Goal: Task Accomplishment & Management: Manage account settings

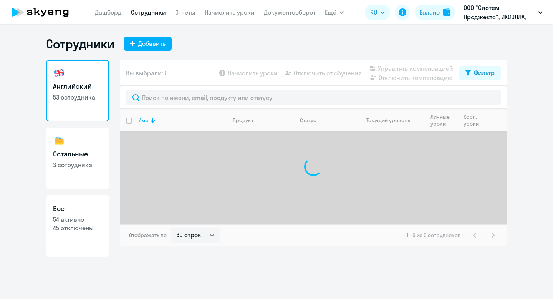
select select "30"
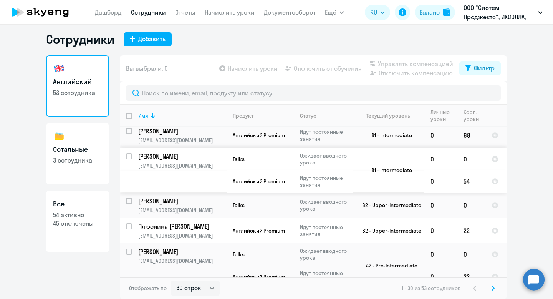
scroll to position [329, 0]
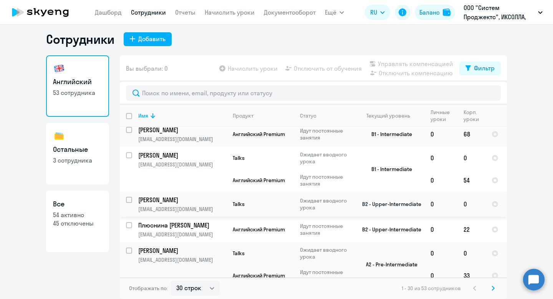
click at [128, 196] on input "select row 11189826" at bounding box center [133, 203] width 15 height 15
checkbox input "true"
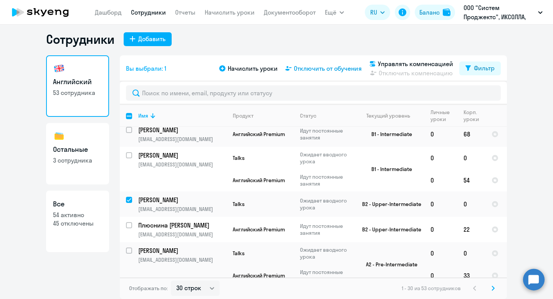
click at [318, 68] on span "Отключить от обучения" at bounding box center [328, 68] width 68 height 9
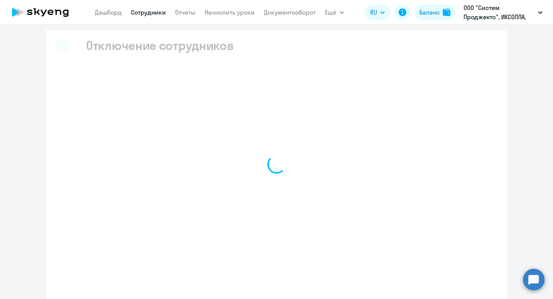
scroll to position [1, 0]
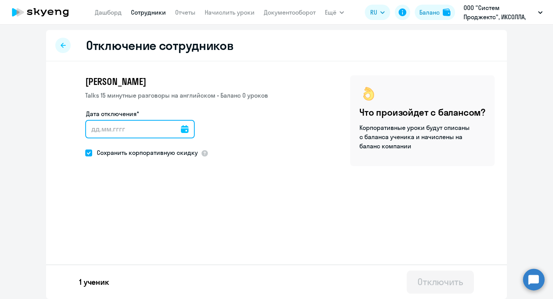
click at [181, 129] on input "Дата отключения*" at bounding box center [139, 129] width 109 height 18
click at [173, 129] on input "Дата отключения*" at bounding box center [139, 129] width 109 height 18
click at [181, 129] on icon at bounding box center [185, 129] width 8 height 8
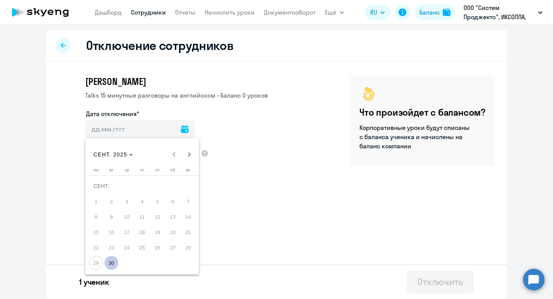
click at [114, 261] on span "30" at bounding box center [111, 263] width 14 height 14
type input "[DATE]"
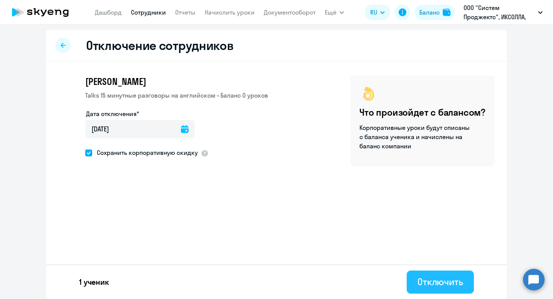
click at [419, 280] on div "Отключить" at bounding box center [440, 281] width 46 height 12
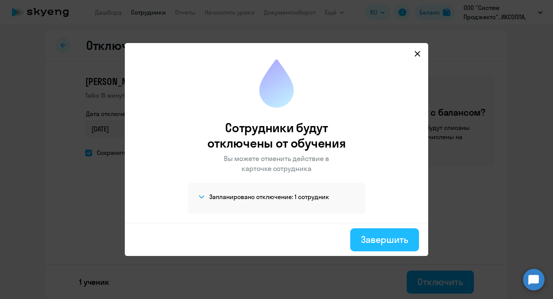
click at [382, 235] on div "Завершить" at bounding box center [384, 239] width 47 height 12
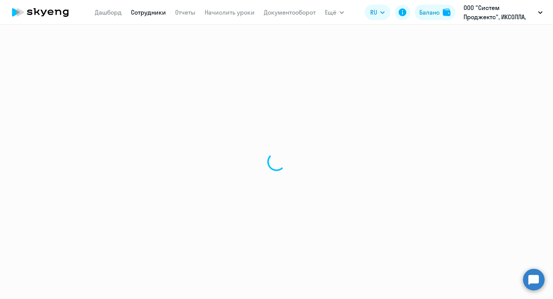
select select "30"
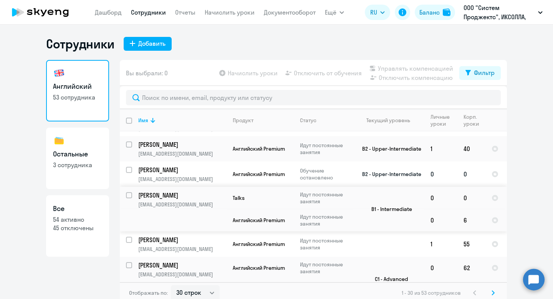
scroll to position [5, 0]
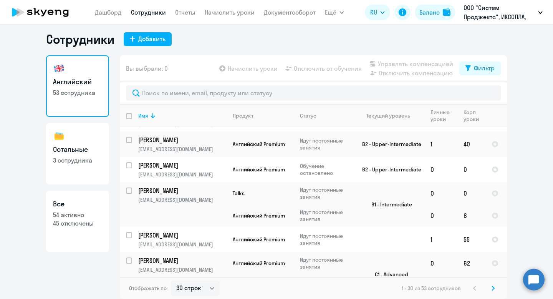
click at [495, 289] on svg-icon at bounding box center [492, 287] width 9 height 9
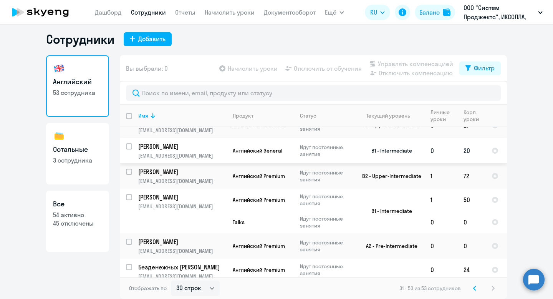
scroll to position [375, 0]
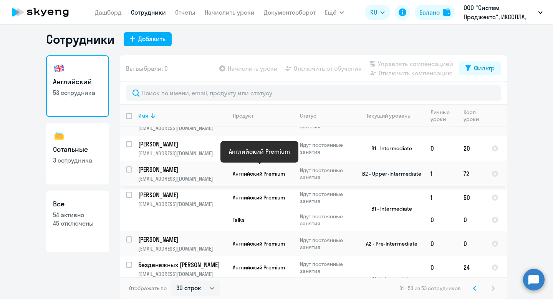
click at [285, 170] on span "Английский Premium" at bounding box center [259, 173] width 52 height 7
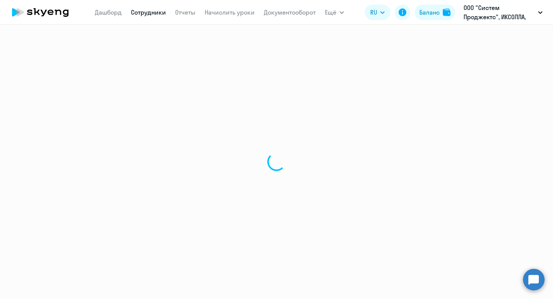
select select "english"
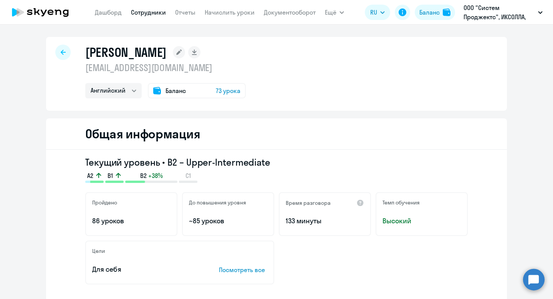
click at [65, 48] on div at bounding box center [62, 52] width 15 height 15
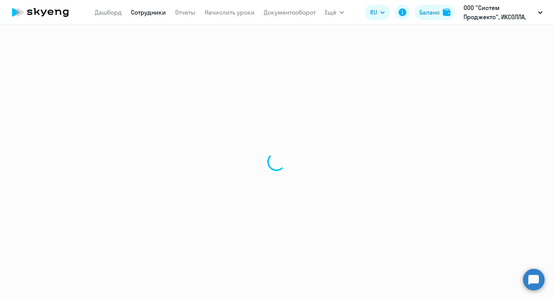
select select "30"
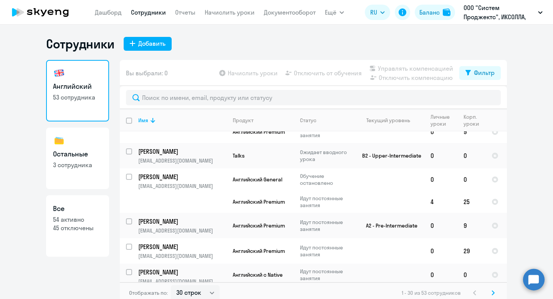
scroll to position [808, 0]
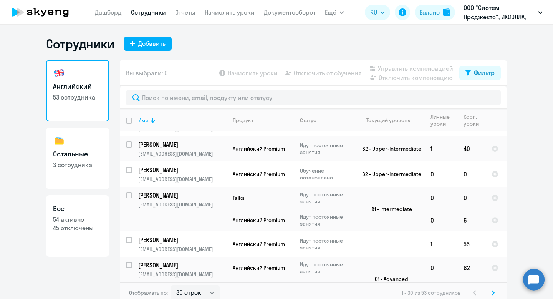
click at [490, 290] on svg-icon at bounding box center [492, 292] width 9 height 9
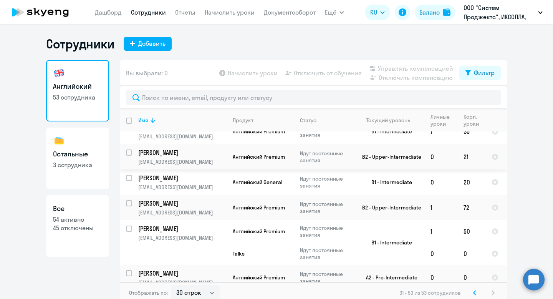
scroll to position [356, 0]
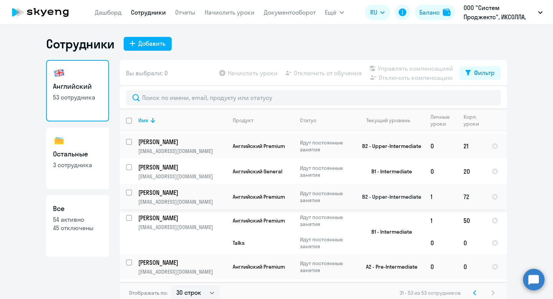
click at [132, 189] on input "select row 16829326" at bounding box center [133, 196] width 15 height 15
checkbox input "true"
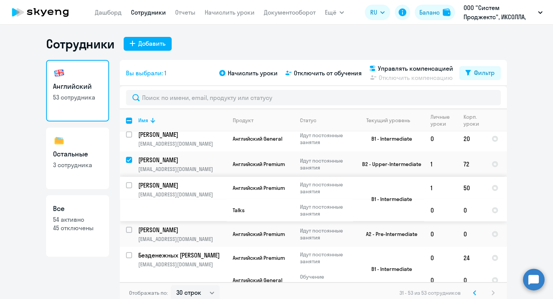
scroll to position [389, 0]
click at [310, 73] on span "Отключить от обучения" at bounding box center [328, 72] width 68 height 9
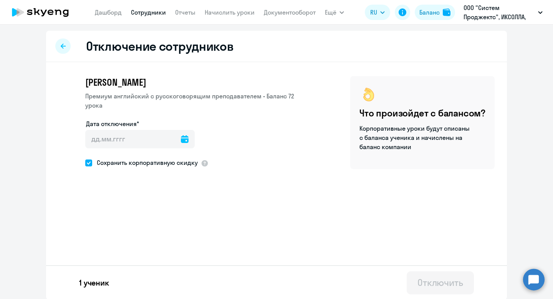
click at [181, 135] on icon at bounding box center [185, 139] width 8 height 8
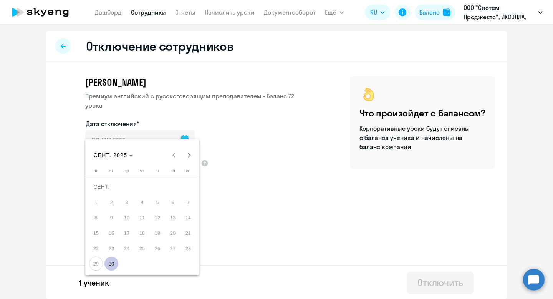
click at [113, 265] on span "30" at bounding box center [111, 263] width 14 height 14
type input "[DATE]"
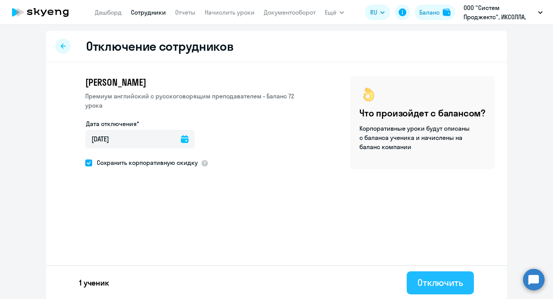
click at [427, 279] on div "Отключить" at bounding box center [440, 282] width 46 height 12
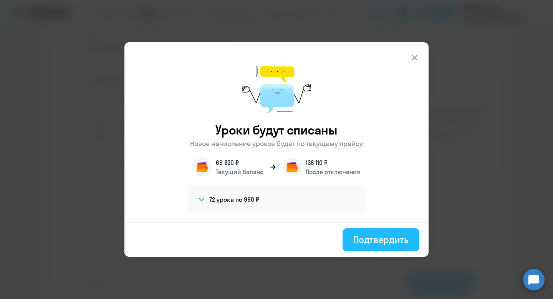
click at [390, 239] on div "Подтвердить" at bounding box center [380, 239] width 55 height 12
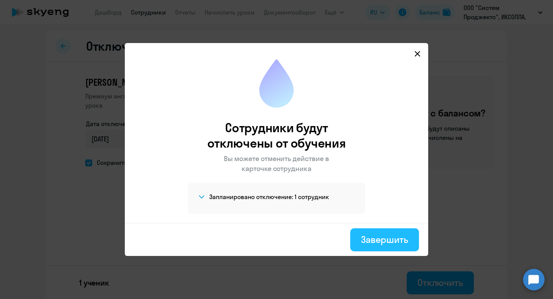
click at [378, 239] on div "Завершить" at bounding box center [384, 239] width 47 height 12
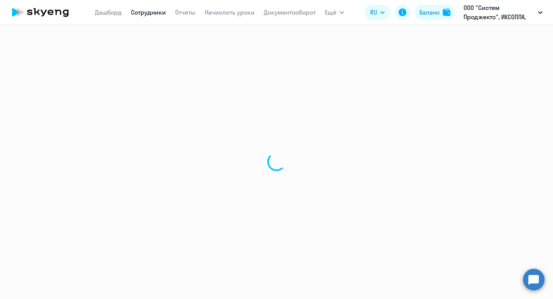
select select "30"
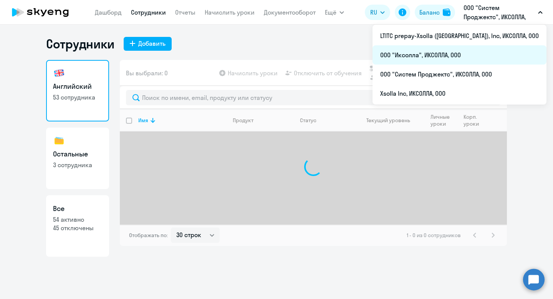
click at [467, 58] on li "ООО "Иксолла", ИКСОЛЛА, ООО" at bounding box center [459, 54] width 174 height 19
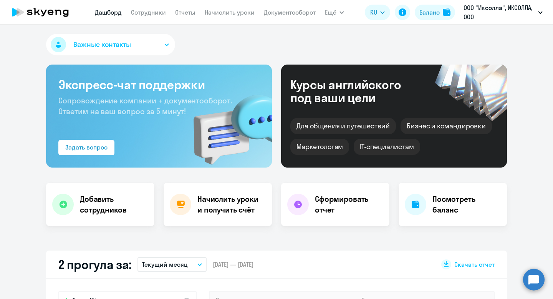
select select "30"
click at [155, 11] on link "Сотрудники" at bounding box center [148, 12] width 35 height 8
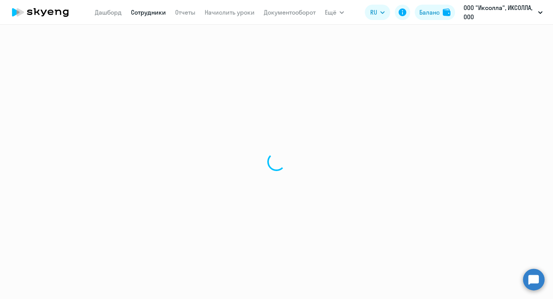
select select "30"
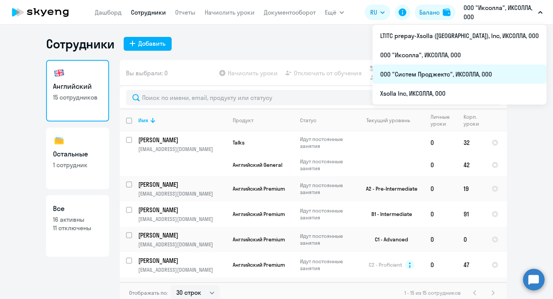
click at [492, 79] on li "ООО "Систем Проджектс", ИКСОЛЛА, ООО" at bounding box center [459, 73] width 174 height 19
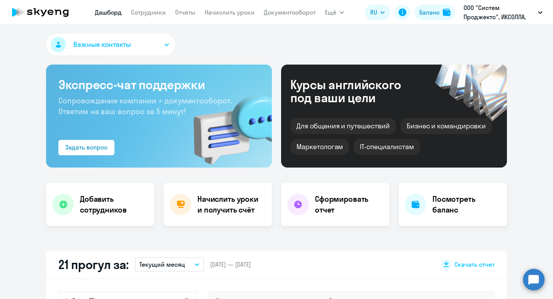
select select "30"
click at [428, 15] on div "Баланс" at bounding box center [429, 12] width 20 height 9
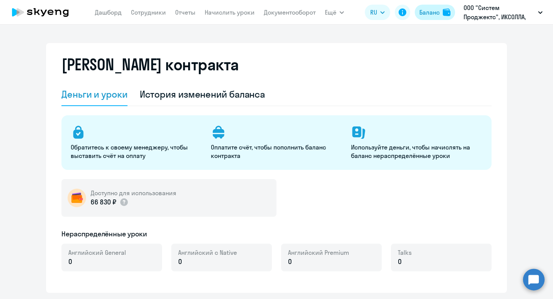
select select "english_adult_not_native_speaker"
